Goal: Find specific page/section: Find specific page/section

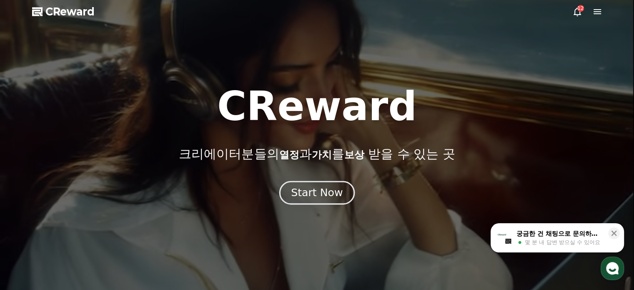
drag, startPoint x: 0, startPoint y: 0, endPoint x: 320, endPoint y: 195, distance: 374.7
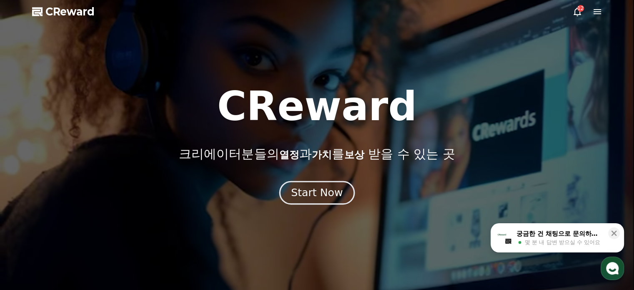
click at [320, 195] on div "Start Now" at bounding box center [317, 192] width 52 height 14
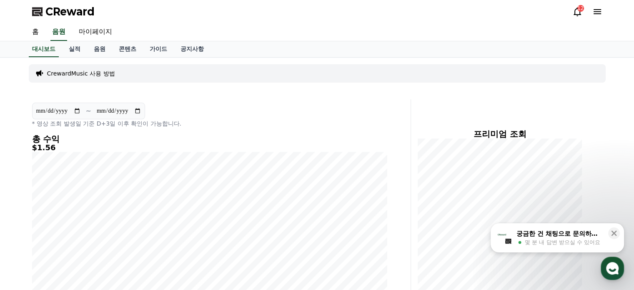
click at [575, 13] on icon at bounding box center [577, 12] width 10 height 10
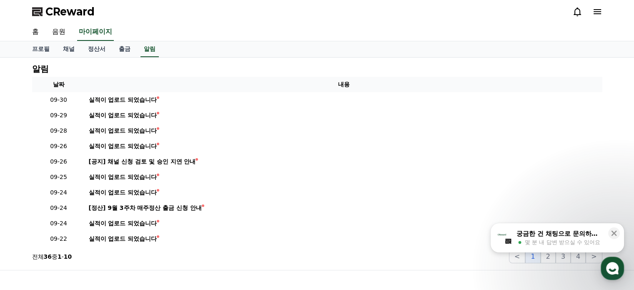
click at [551, 237] on div "궁금한 건 채팅으로 문의하세요" at bounding box center [559, 233] width 87 height 8
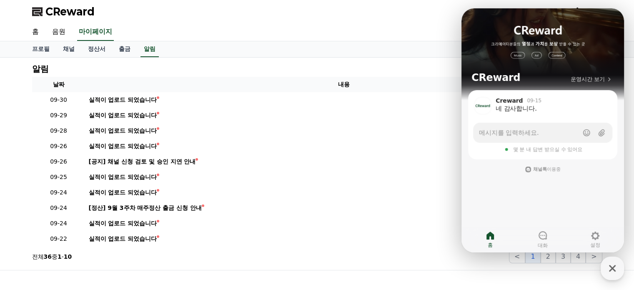
click at [188, 20] on div "CReward" at bounding box center [316, 11] width 583 height 23
click at [66, 49] on link "채널" at bounding box center [68, 49] width 25 height 16
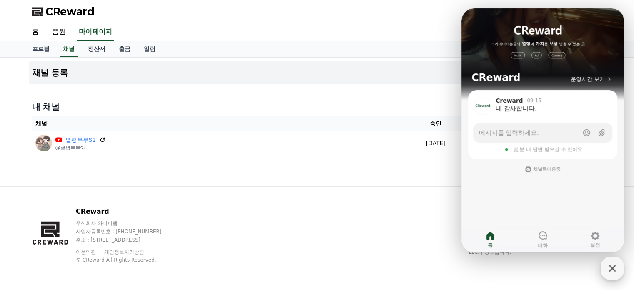
click at [620, 272] on div "button" at bounding box center [612, 267] width 23 height 23
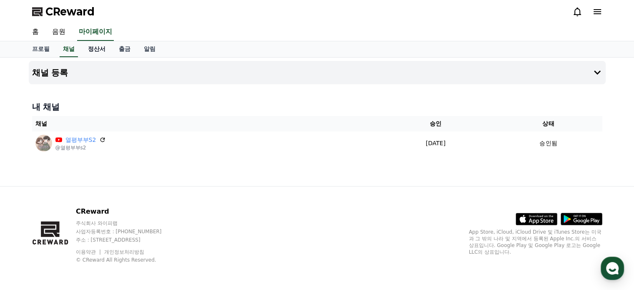
click at [101, 48] on link "정산서" at bounding box center [96, 49] width 31 height 16
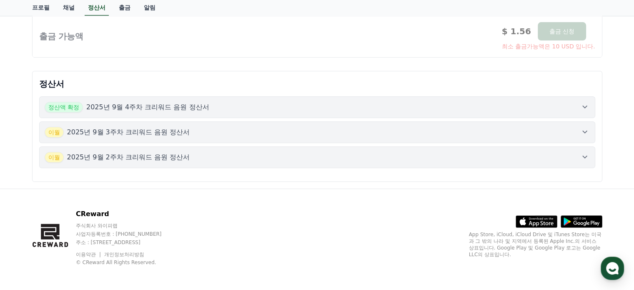
scroll to position [185, 0]
